Goal: Transaction & Acquisition: Purchase product/service

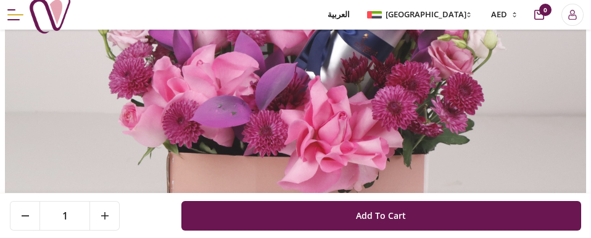
scroll to position [308, 0]
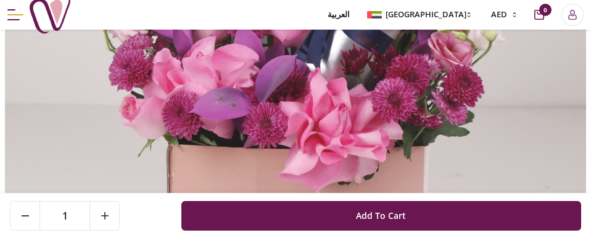
click at [355, 154] on img at bounding box center [295, 66] width 581 height 581
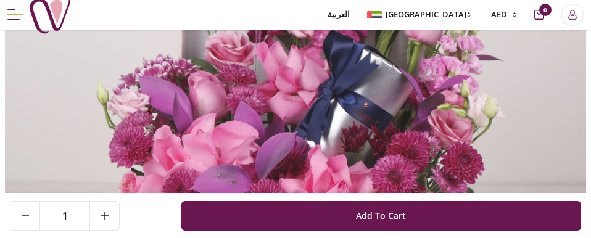
scroll to position [185, 0]
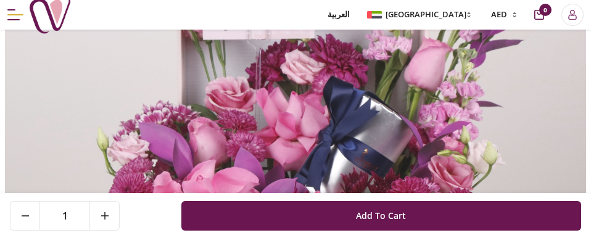
click at [430, 136] on img at bounding box center [295, 189] width 581 height 581
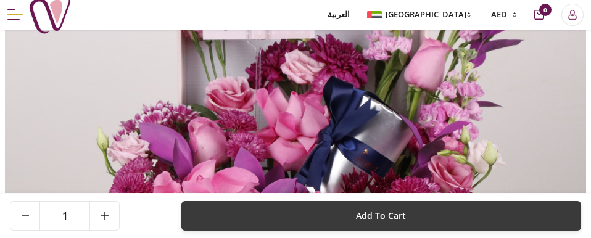
click at [379, 211] on span "Add To Cart" at bounding box center [381, 216] width 50 height 22
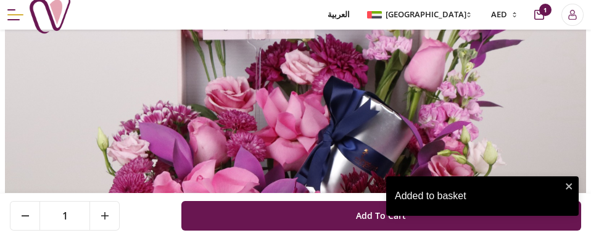
click at [401, 192] on div "Added to basket" at bounding box center [478, 196] width 167 height 15
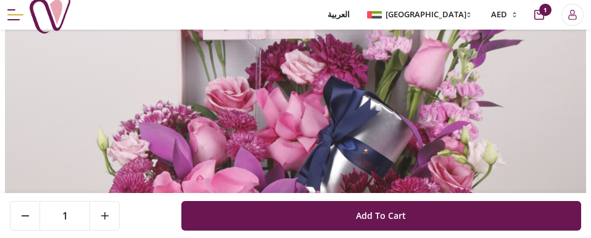
click at [420, 95] on img at bounding box center [295, 189] width 581 height 581
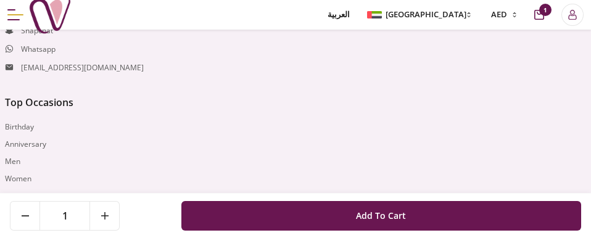
scroll to position [1396, 0]
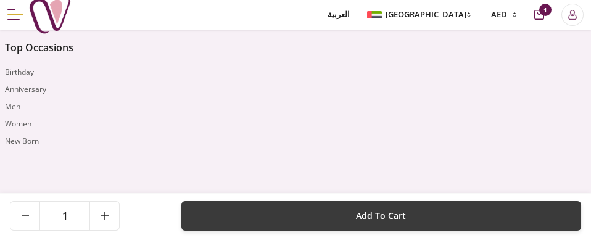
click at [397, 216] on span "Add To Cart" at bounding box center [381, 216] width 50 height 22
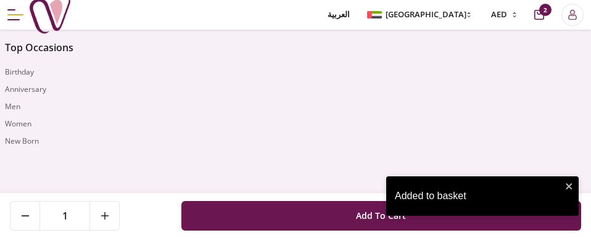
click at [407, 194] on div "Added to basket" at bounding box center [478, 196] width 167 height 15
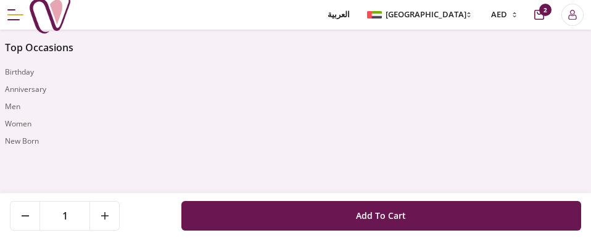
click at [70, 219] on span "1" at bounding box center [64, 216] width 49 height 28
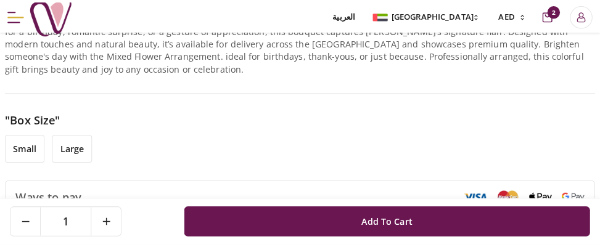
scroll to position [595, 0]
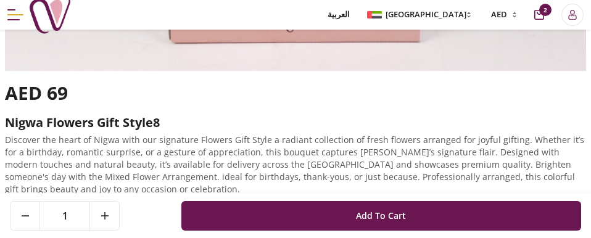
click at [537, 16] on icon "cart-button" at bounding box center [539, 15] width 10 height 10
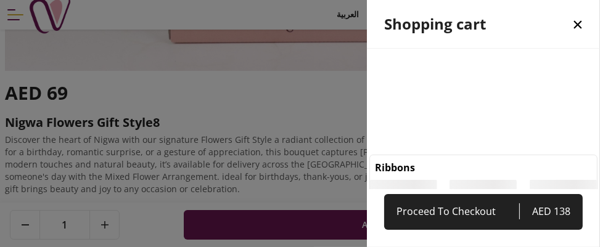
scroll to position [6, 6]
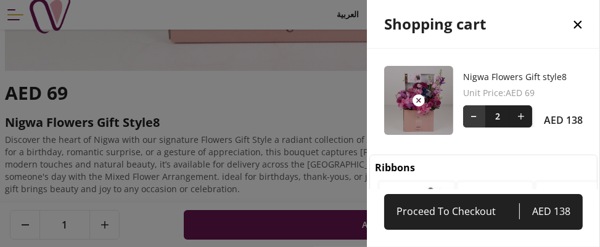
click at [472, 118] on button at bounding box center [474, 116] width 22 height 22
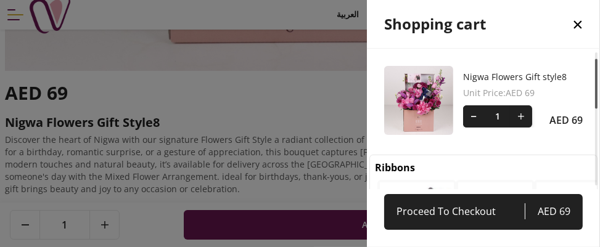
scroll to position [62, 0]
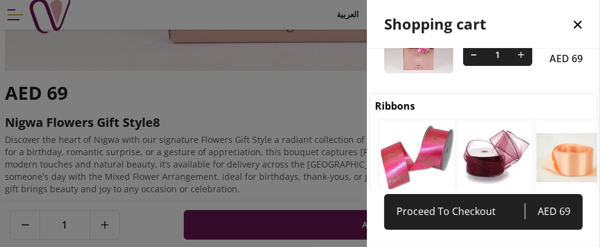
click at [490, 159] on img at bounding box center [495, 158] width 78 height 78
click at [506, 38] on div "EMOTIONAL ribbons [PERSON_NAME] ribbons for wrapping gifts your way AED 5 1 Add…" at bounding box center [299, 124] width 411 height 178
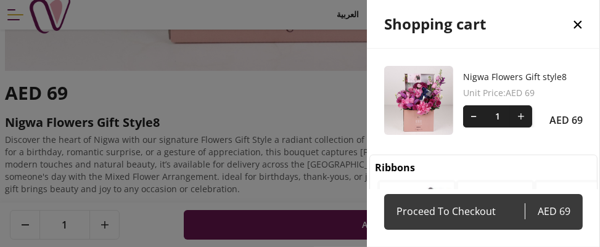
click at [495, 215] on span "Proceed To Checkout" at bounding box center [461, 211] width 128 height 17
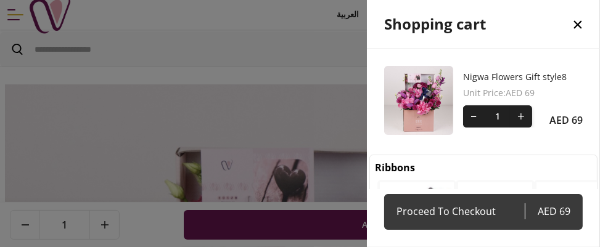
select select "**********"
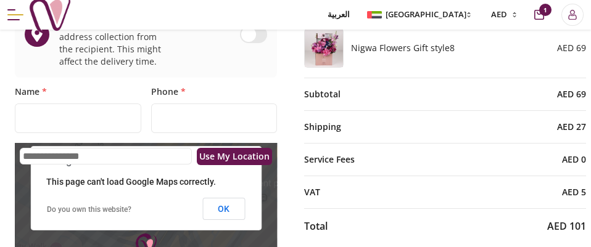
scroll to position [123, 0]
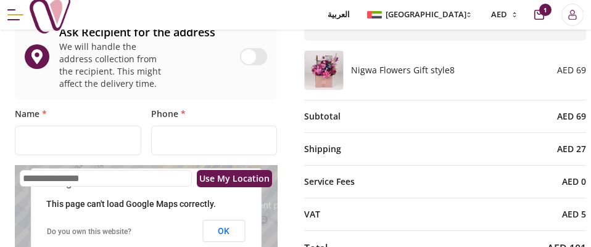
click at [332, 83] on img at bounding box center [324, 70] width 38 height 38
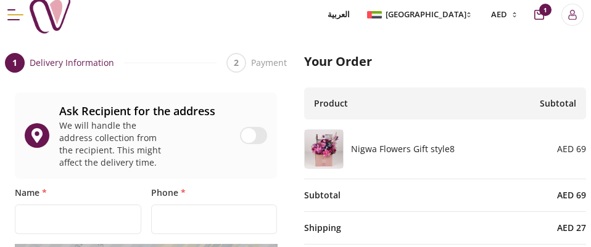
scroll to position [0, 0]
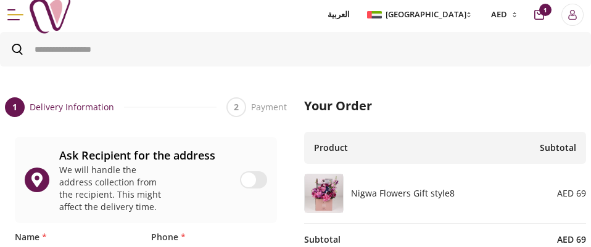
click at [329, 201] on img at bounding box center [324, 194] width 38 height 38
